Goal: Information Seeking & Learning: Learn about a topic

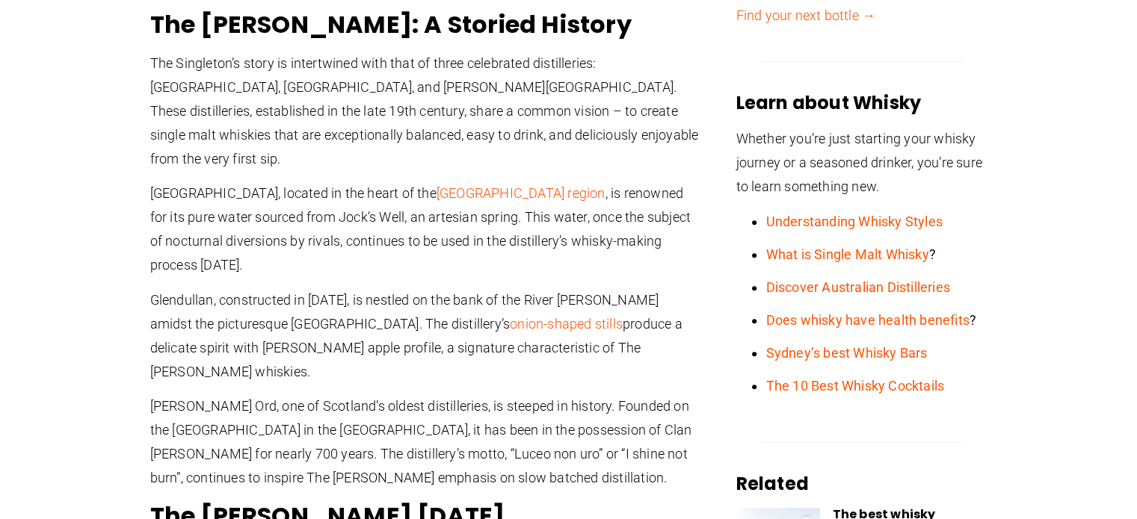
scroll to position [525, 0]
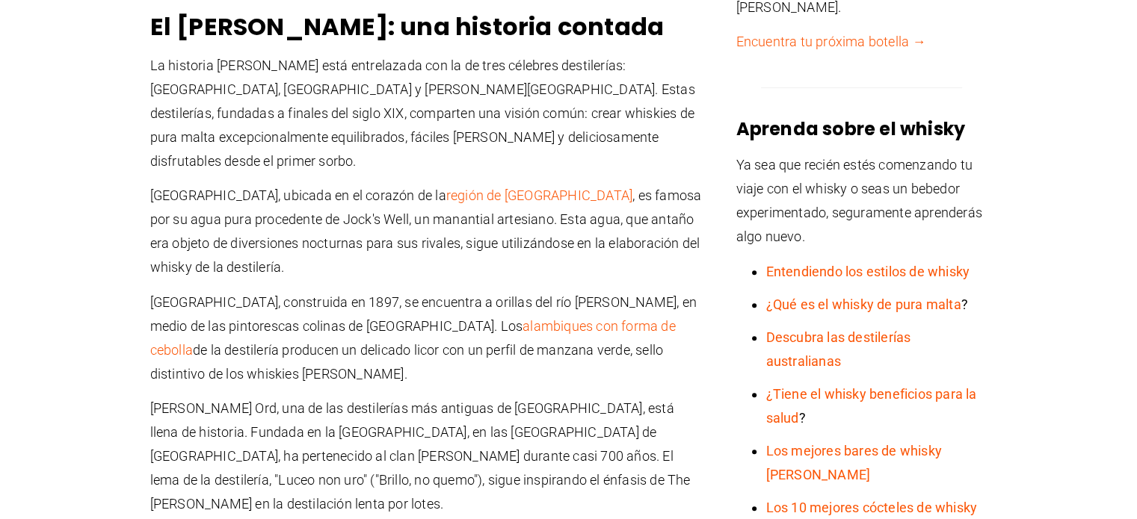
click at [684, 294] on p "[GEOGRAPHIC_DATA], construida en 1897, se encuentra a orillas del río [PERSON_N…" at bounding box center [426, 339] width 553 height 96
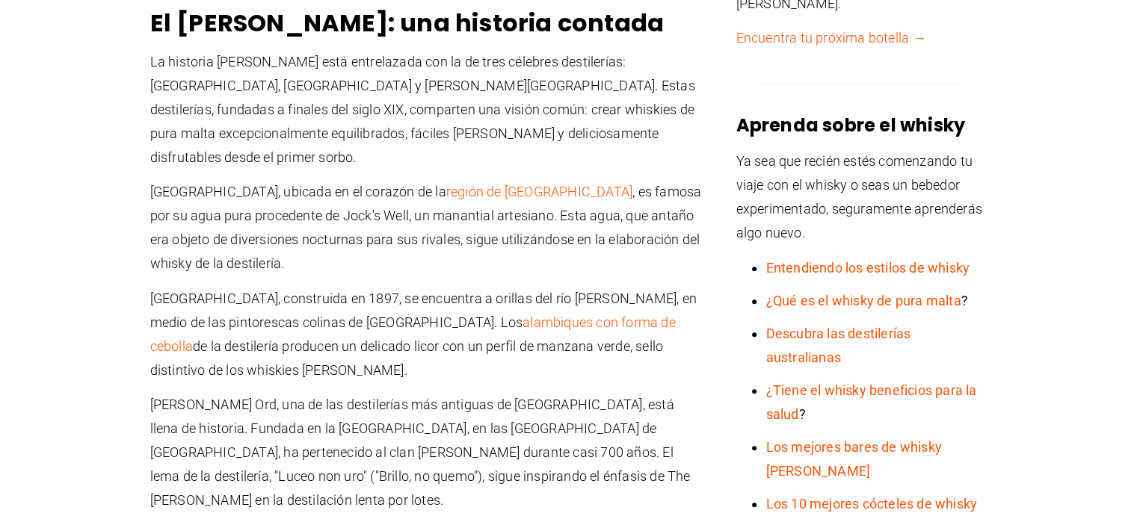
scroll to position [529, 0]
click at [684, 294] on p "[GEOGRAPHIC_DATA], construida en 1897, se encuentra a orillas del río [PERSON_N…" at bounding box center [426, 335] width 553 height 96
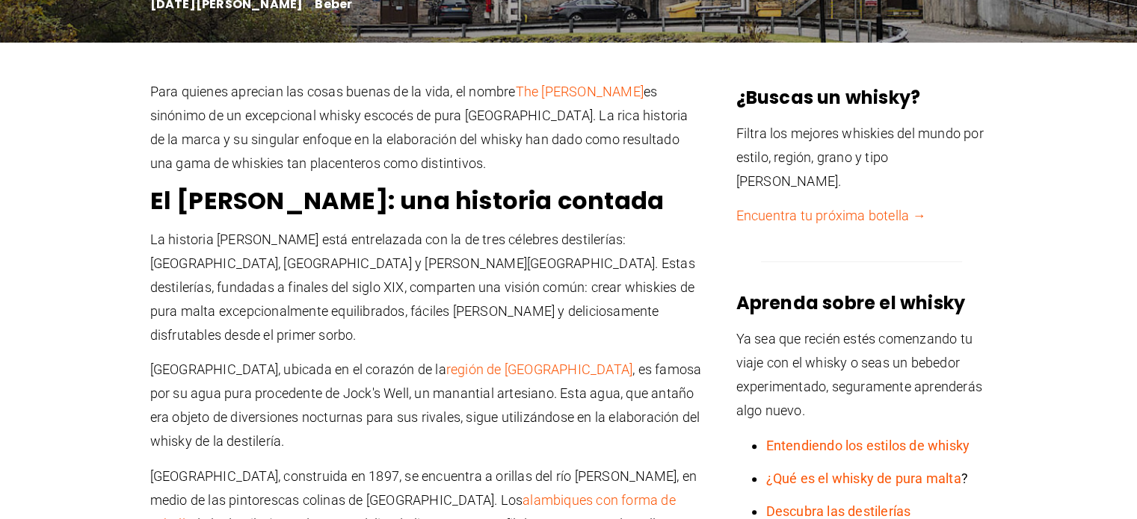
scroll to position [348, 0]
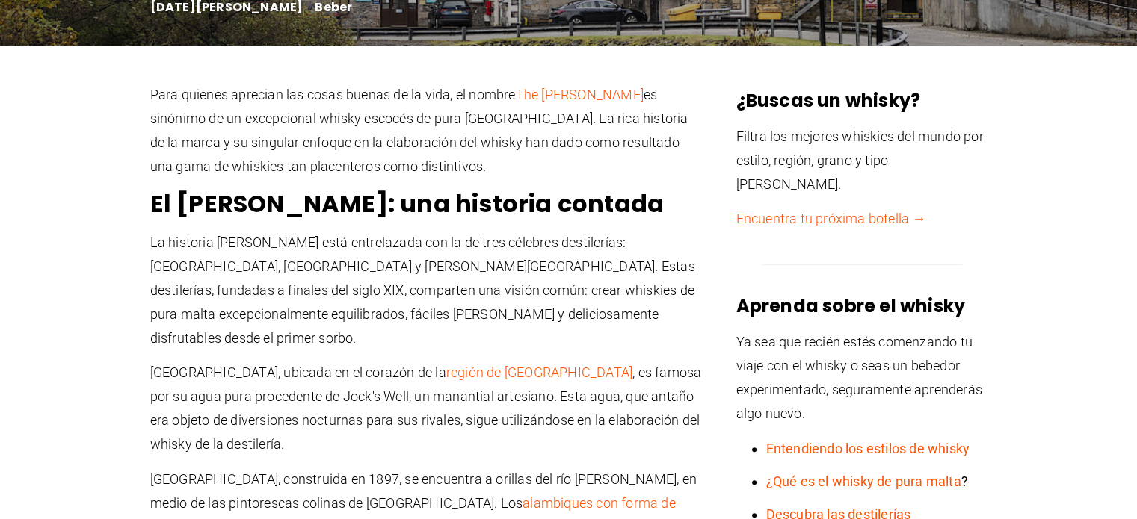
click at [664, 209] on h2 "El [PERSON_NAME]: una historia contada" at bounding box center [426, 204] width 553 height 30
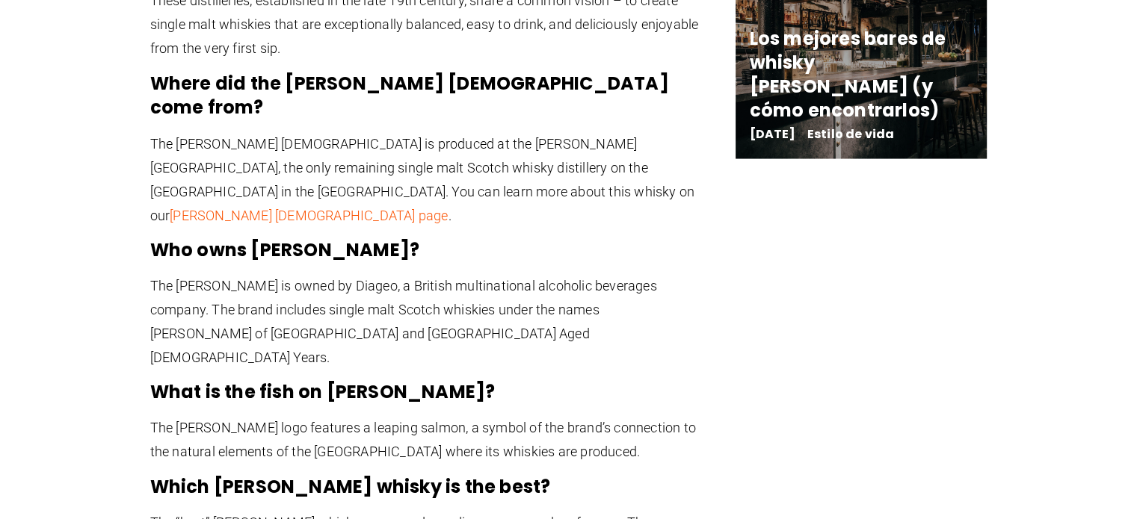
scroll to position [2732, 0]
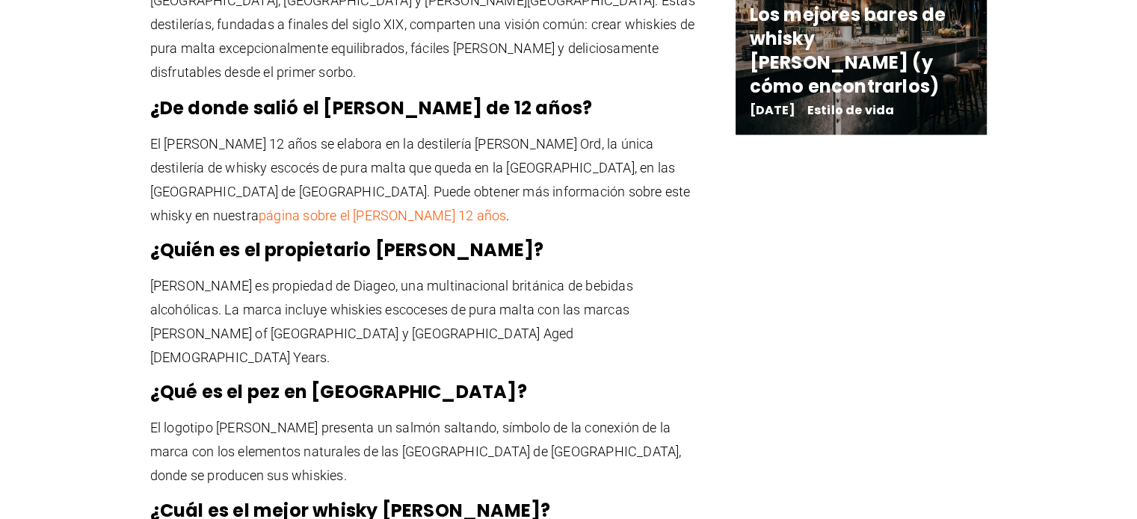
click at [551, 419] on font "El logotipo [PERSON_NAME] presenta un salmón saltando, símbolo de la conexión d…" at bounding box center [415, 451] width 531 height 64
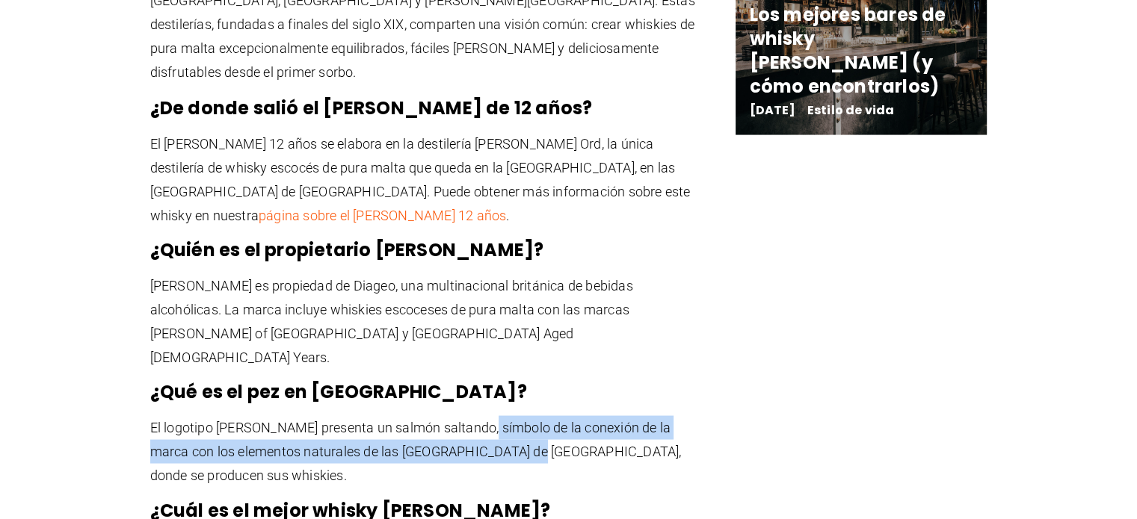
drag, startPoint x: 477, startPoint y: 259, endPoint x: 490, endPoint y: 292, distance: 36.2
click at [490, 415] on p "El logotipo [PERSON_NAME] presenta un salmón saltando, símbolo de la conexión d…" at bounding box center [426, 451] width 553 height 72
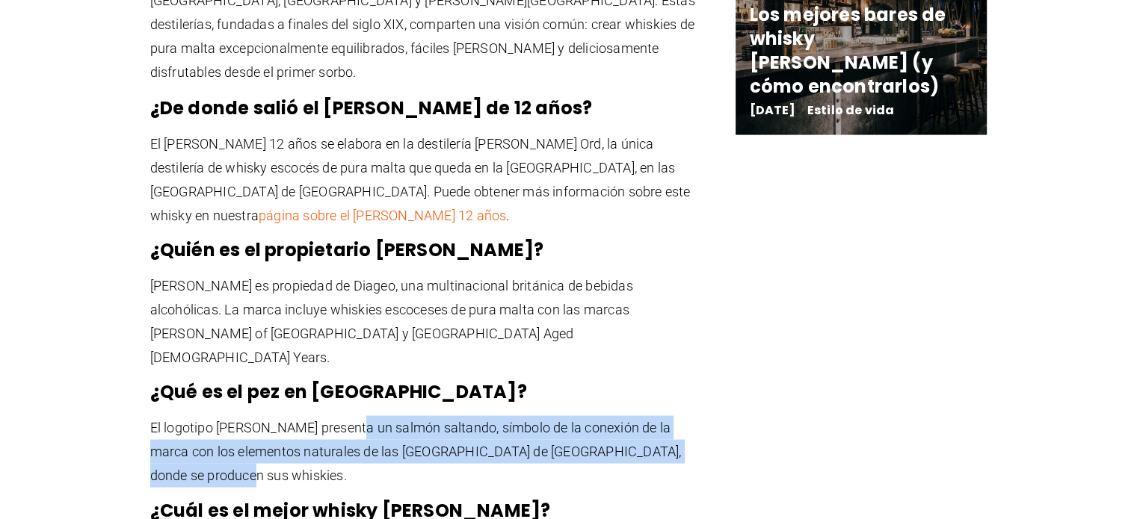
drag, startPoint x: 448, startPoint y: 310, endPoint x: 348, endPoint y: 256, distance: 113.7
click at [348, 415] on p "El logotipo [PERSON_NAME] presenta un salmón saltando, símbolo de la conexión d…" at bounding box center [426, 451] width 553 height 72
copy font "un salmón saltando, símbolo de la conexión de la marca con los elementos natura…"
click at [557, 419] on font "El logotipo [PERSON_NAME] presenta un salmón saltando, símbolo de la conexión d…" at bounding box center [415, 451] width 531 height 64
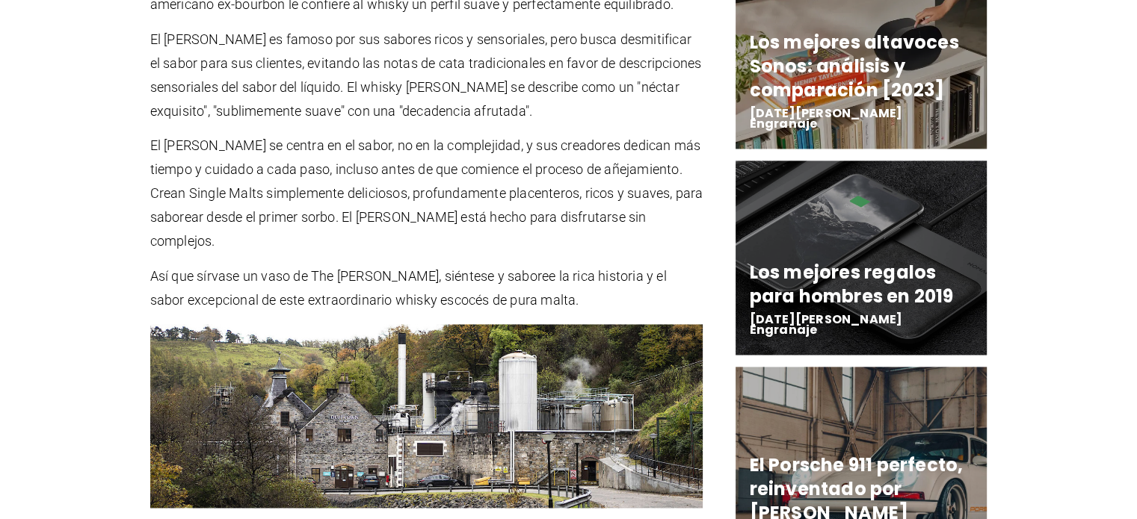
scroll to position [2006, 0]
